Goal: Information Seeking & Learning: Understand process/instructions

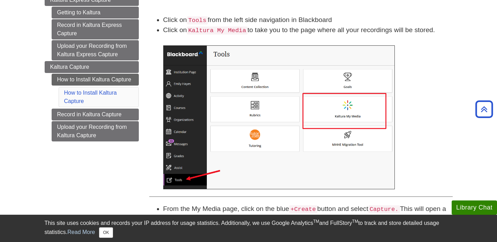
scroll to position [91, 0]
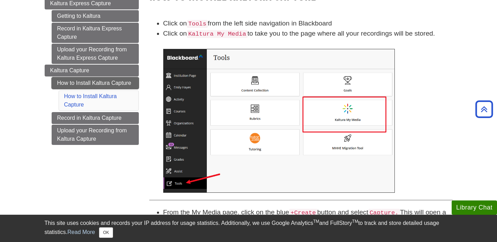
click at [112, 86] on link "How to Install Kaltura Capture" at bounding box center [95, 83] width 87 height 12
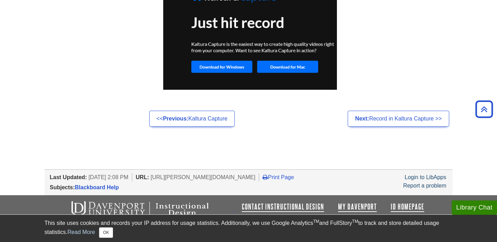
scroll to position [591, 0]
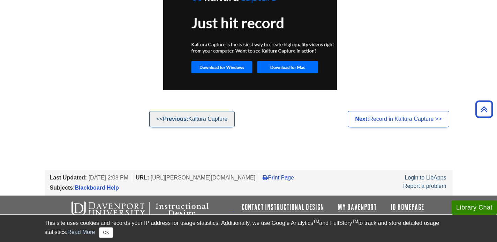
click at [209, 121] on link "<< Previous: Kaltura Capture" at bounding box center [192, 119] width 86 height 16
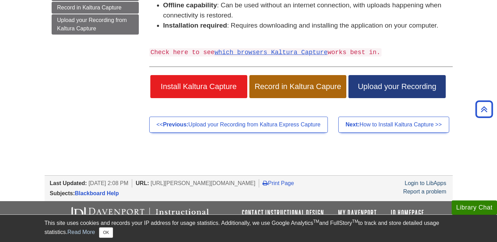
scroll to position [192, 0]
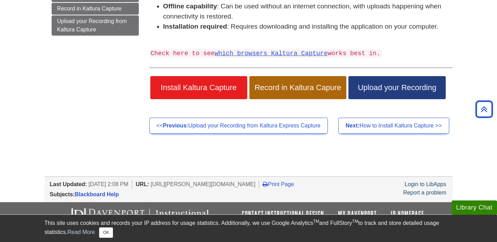
click at [209, 84] on span "Install Kaltura Capture" at bounding box center [199, 87] width 87 height 9
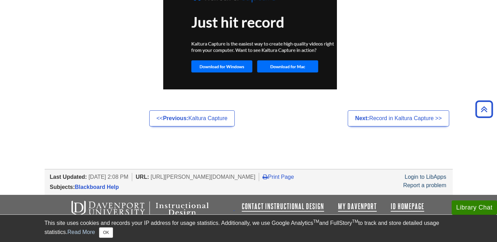
scroll to position [591, 0]
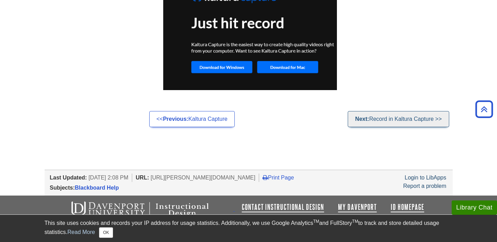
click at [392, 122] on link "Next: Record in Kaltura Capture >>" at bounding box center [398, 119] width 101 height 16
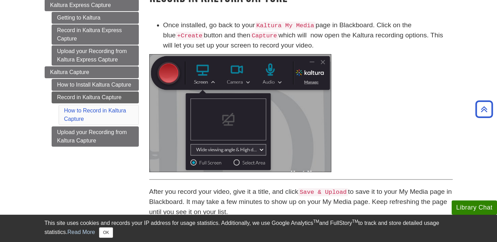
scroll to position [93, 0]
